Goal: Find specific page/section: Find specific page/section

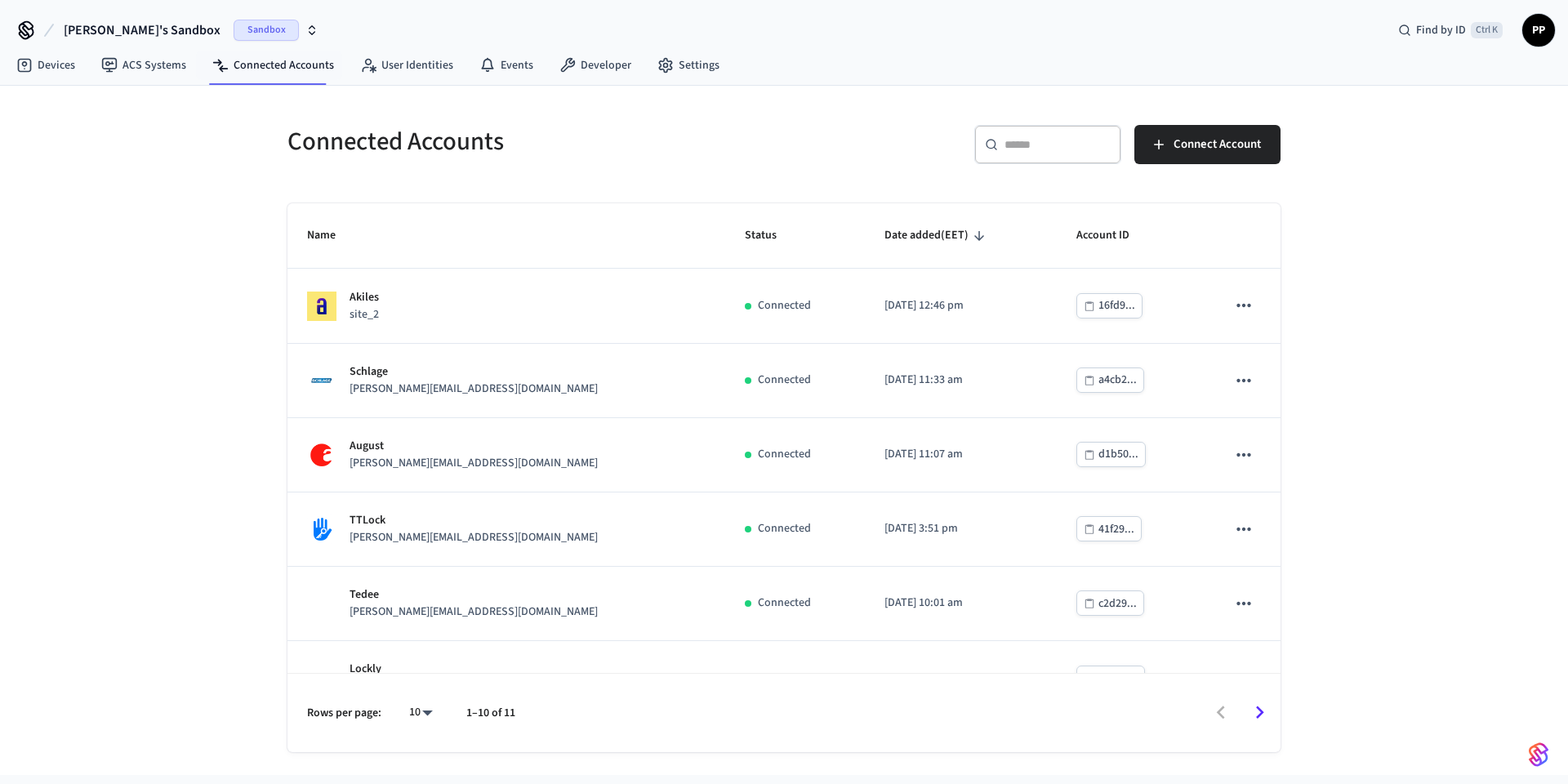
click at [233, 27] on span "Sandbox" at bounding box center [265, 30] width 65 height 21
click at [234, 138] on span "Production" at bounding box center [230, 136] width 65 height 21
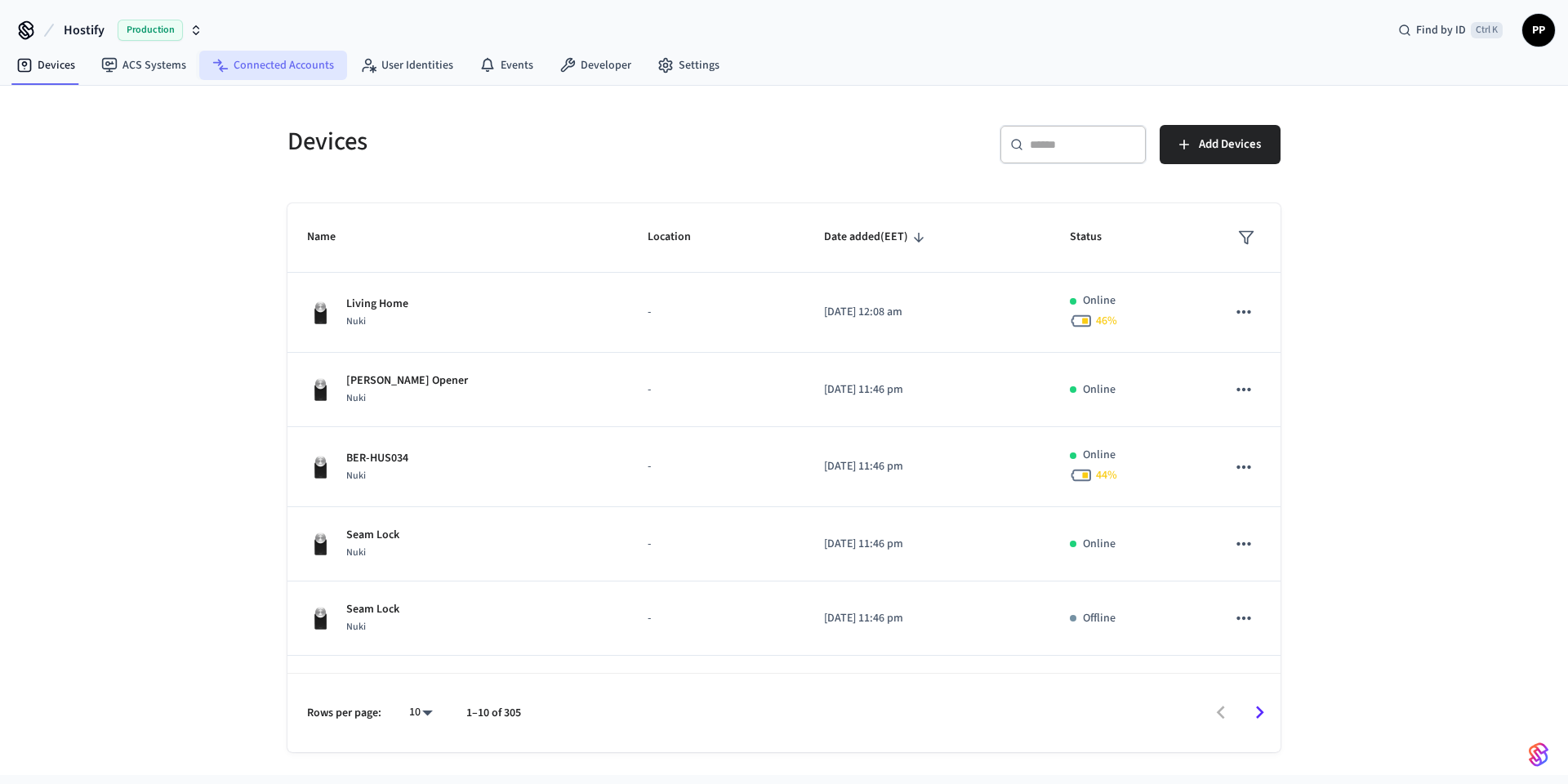
click at [292, 69] on link "Connected Accounts" at bounding box center [273, 65] width 148 height 29
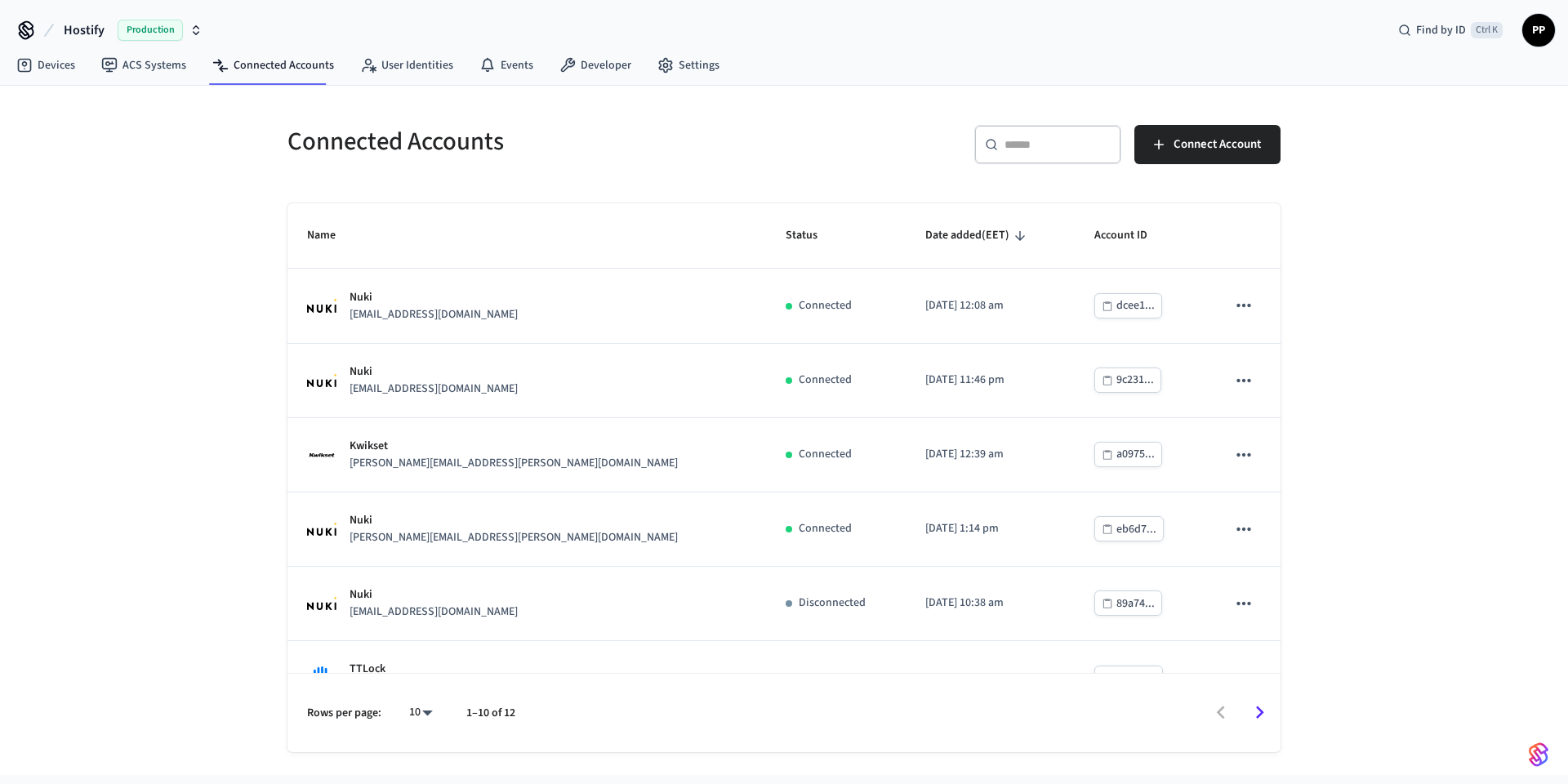
click at [430, 712] on body "Hostify Production Find by ID Ctrl K PP Devices ACS Systems Connected Accounts …" at bounding box center [784, 387] width 1568 height 775
click at [408, 726] on li "All" at bounding box center [414, 735] width 43 height 43
type input "**"
